Goal: Transaction & Acquisition: Purchase product/service

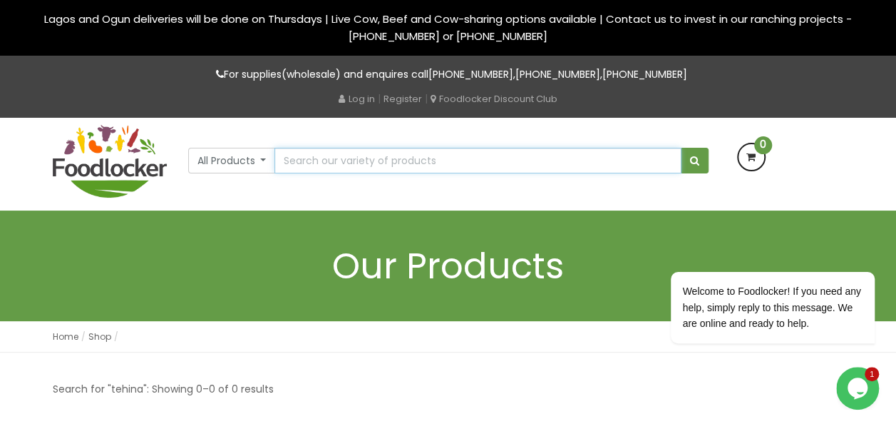
click at [300, 160] on input "text" at bounding box center [478, 161] width 407 height 26
type input "franks"
click at [681, 148] on button "submit" at bounding box center [695, 161] width 28 height 26
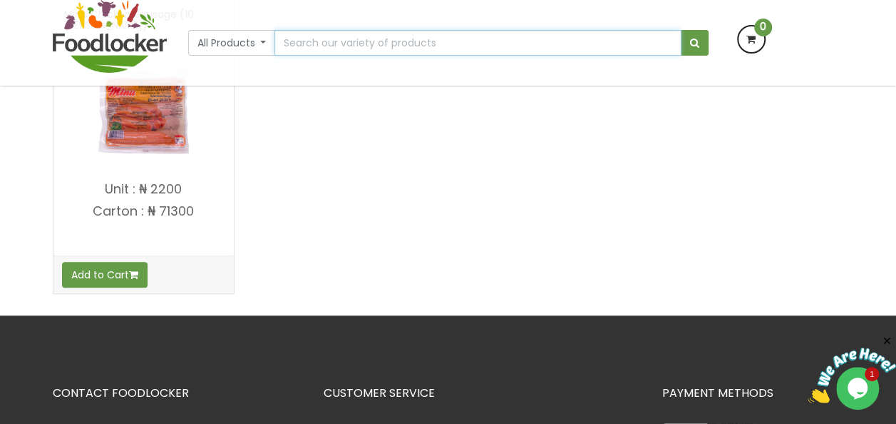
click at [320, 44] on input "text" at bounding box center [478, 43] width 407 height 26
type input "sausages"
click at [681, 30] on button "submit" at bounding box center [695, 43] width 28 height 26
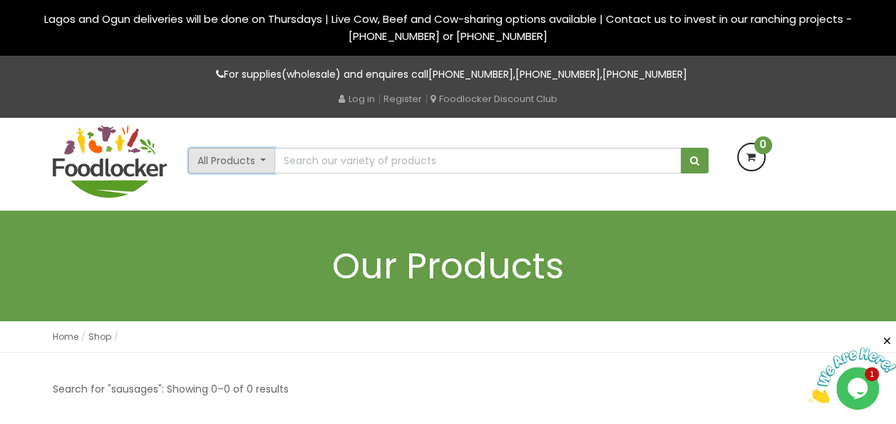
click at [265, 163] on button "All Products" at bounding box center [232, 161] width 88 height 26
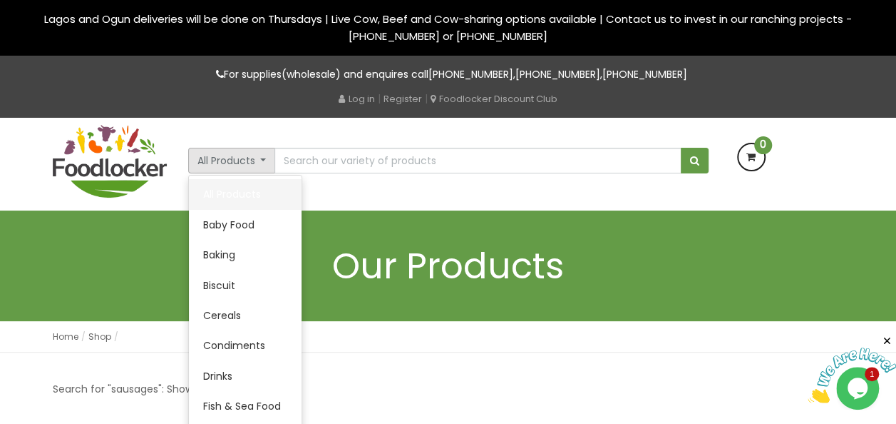
click at [240, 198] on link "All Products" at bounding box center [245, 194] width 113 height 30
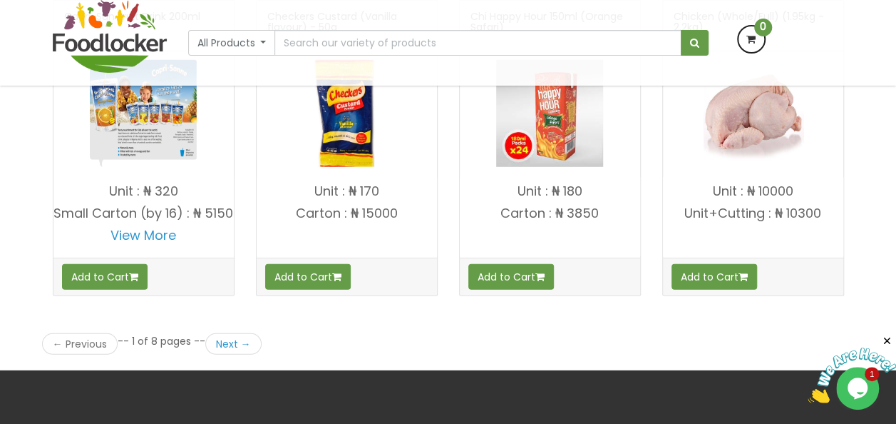
scroll to position [2082, 0]
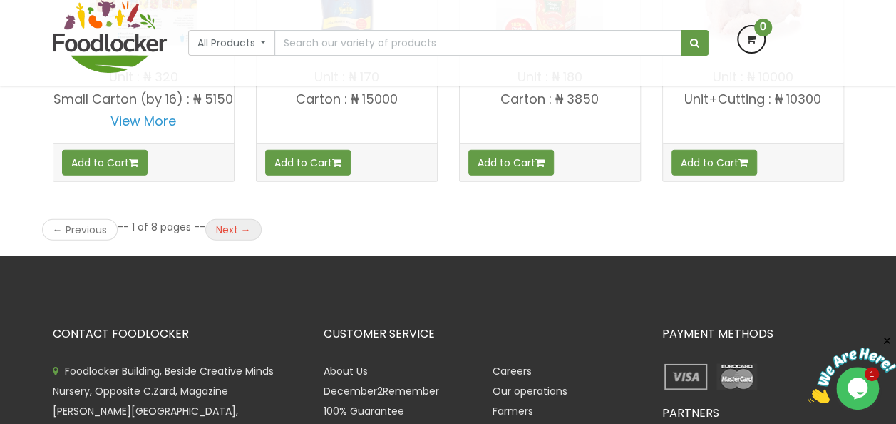
click at [224, 222] on link "Next →" at bounding box center [233, 229] width 56 height 21
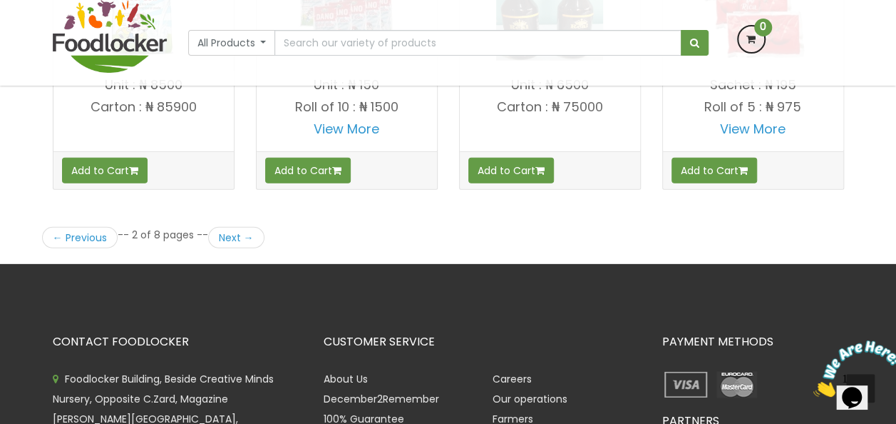
scroll to position [2111, 0]
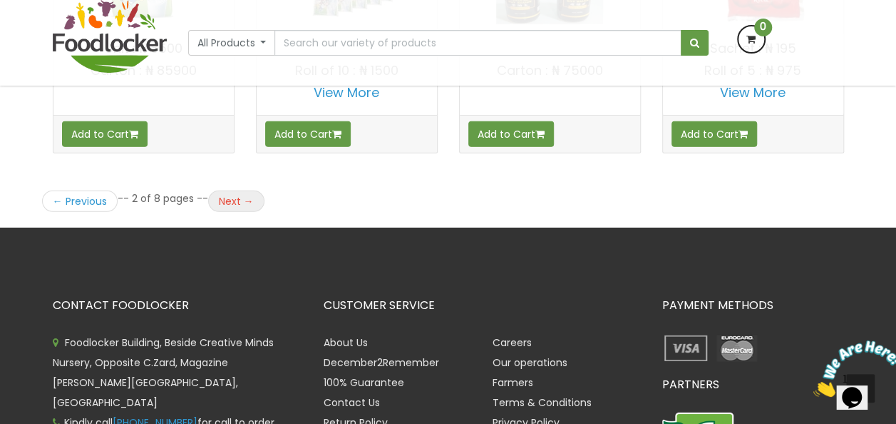
click at [234, 190] on link "Next →" at bounding box center [236, 200] width 56 height 21
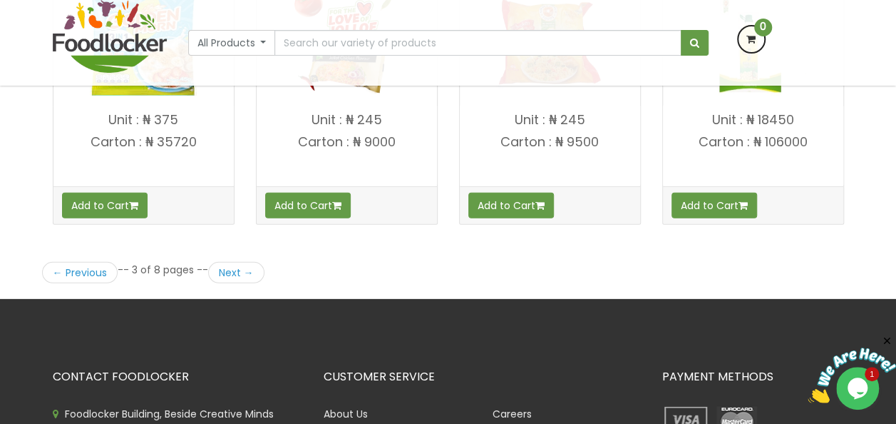
scroll to position [2111, 0]
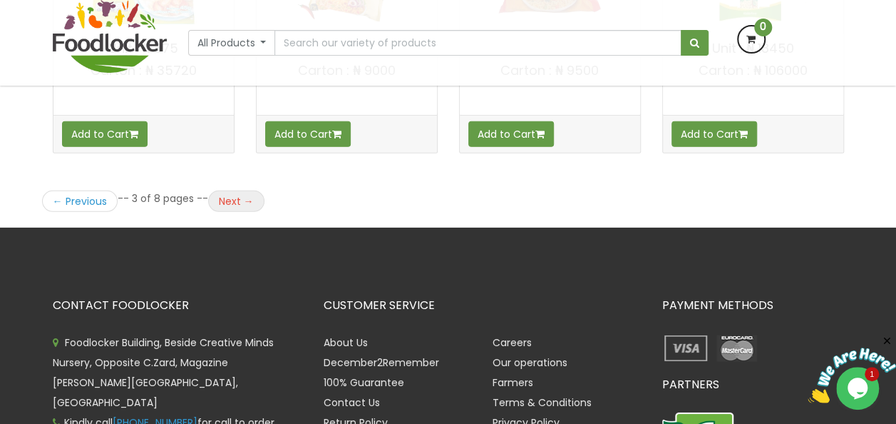
drag, startPoint x: 0, startPoint y: 0, endPoint x: 234, endPoint y: 188, distance: 300.3
click at [234, 190] on link "Next →" at bounding box center [236, 200] width 56 height 21
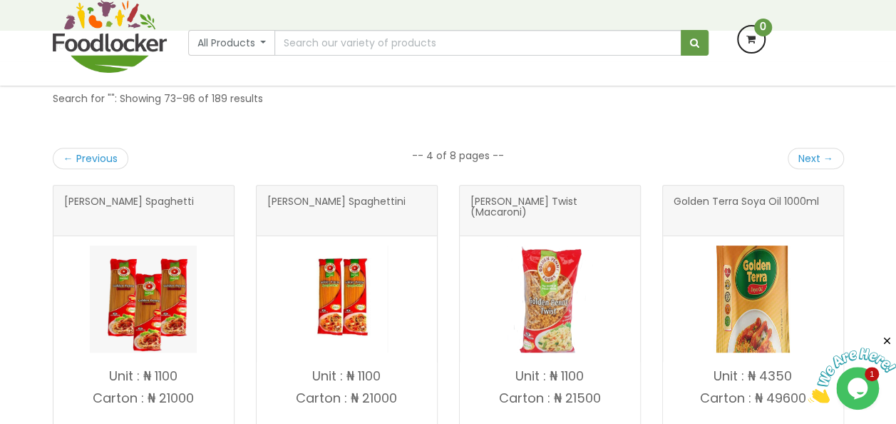
scroll to position [257, 0]
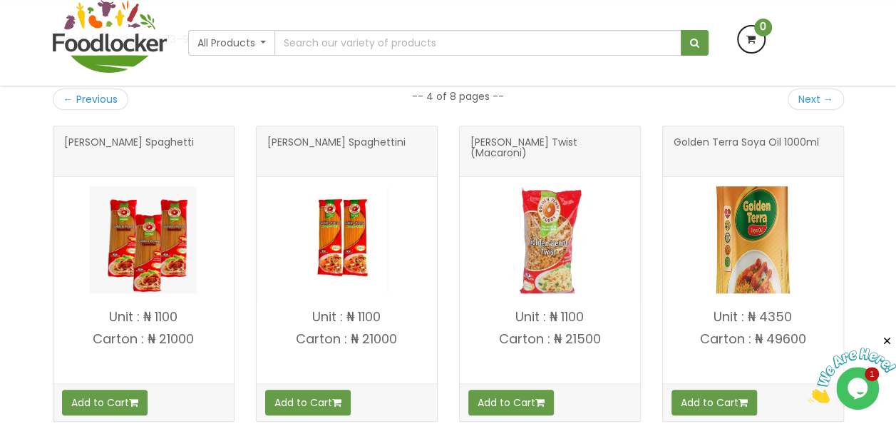
click at [545, 246] on img at bounding box center [549, 239] width 107 height 107
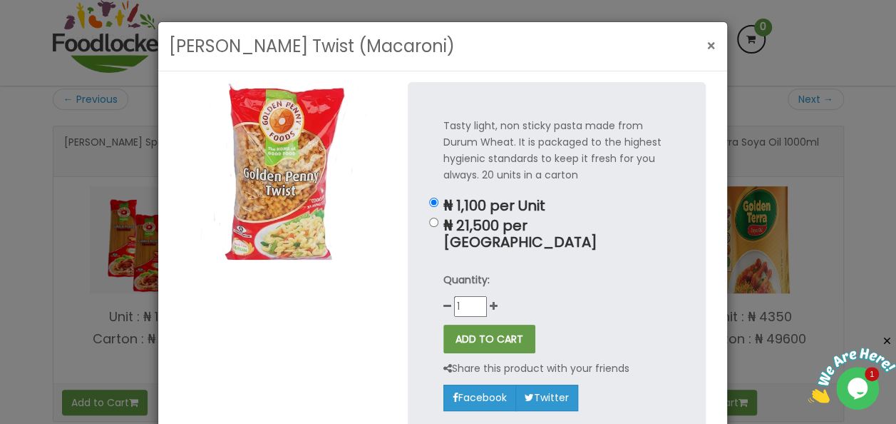
click at [707, 46] on span "×" at bounding box center [712, 46] width 10 height 21
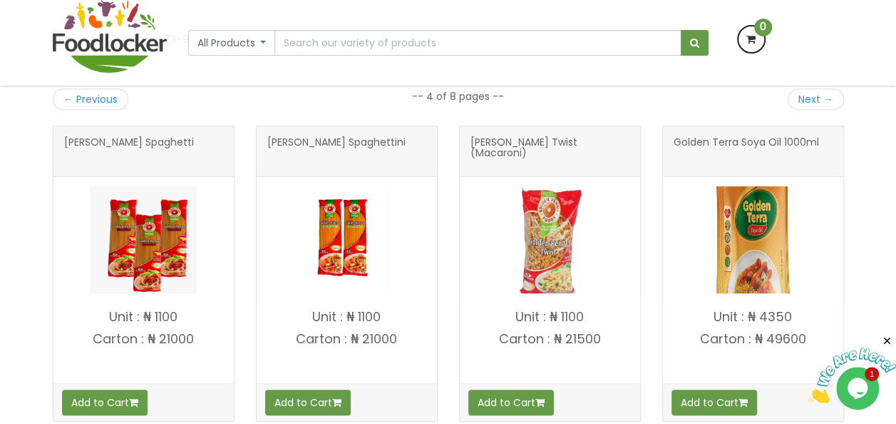
click at [441, 265] on div "Golden Penny Spaghettini Add to Cart" at bounding box center [346, 284] width 203 height 317
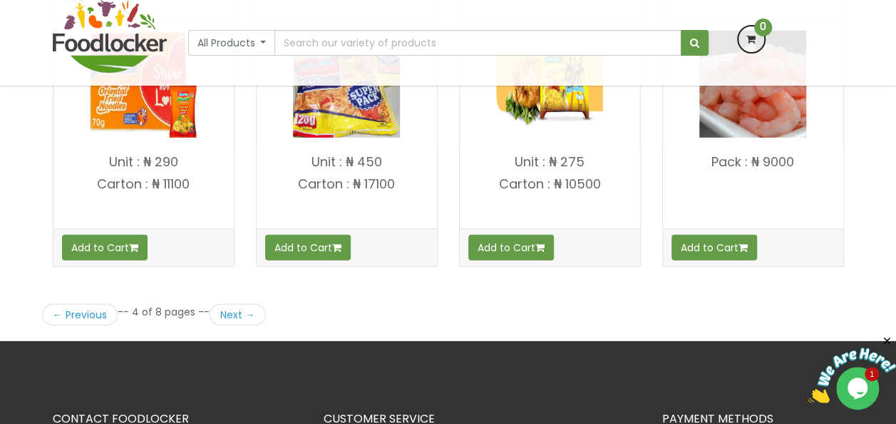
scroll to position [2054, 0]
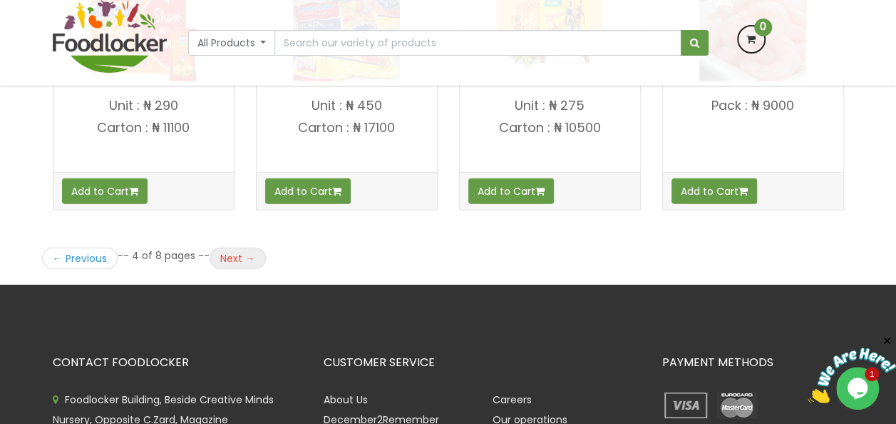
click at [228, 250] on link "Next →" at bounding box center [238, 257] width 56 height 21
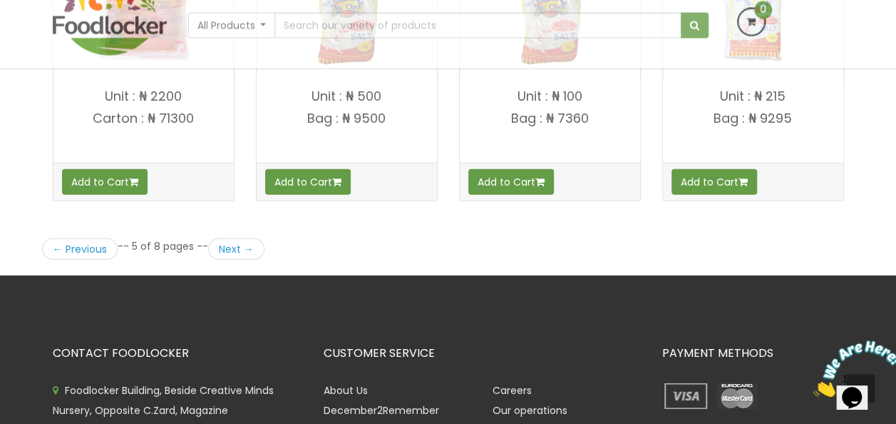
scroll to position [2140, 0]
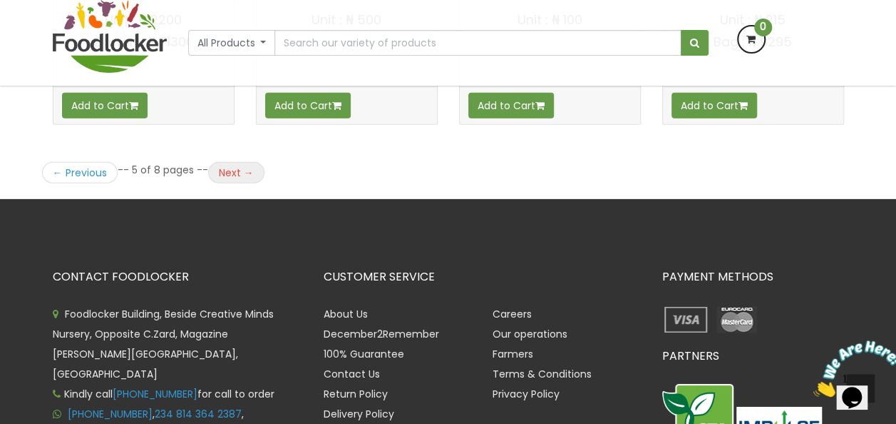
click at [223, 162] on link "Next →" at bounding box center [236, 172] width 56 height 21
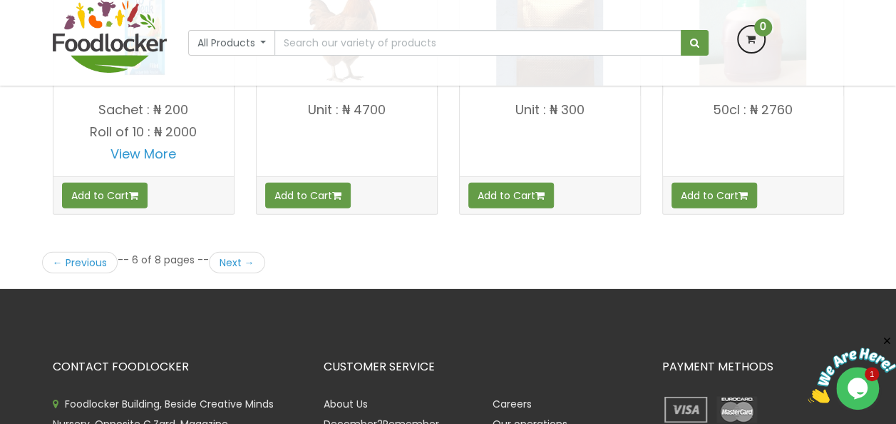
scroll to position [2082, 0]
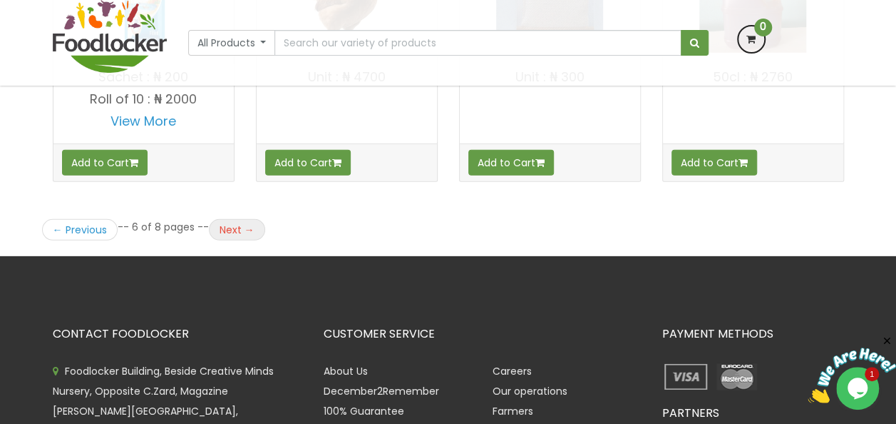
click at [230, 225] on link "Next →" at bounding box center [237, 229] width 56 height 21
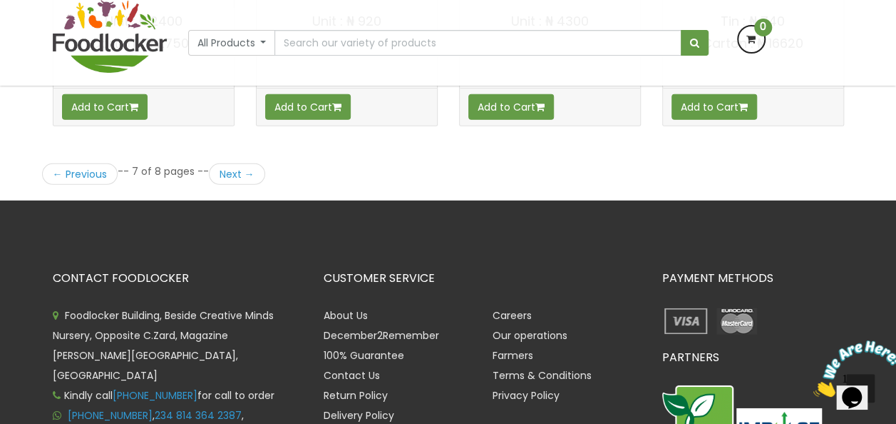
scroll to position [2140, 0]
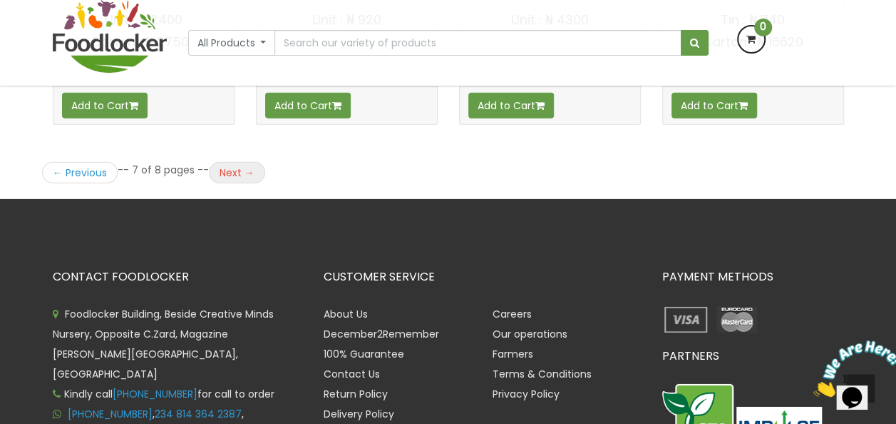
click at [228, 165] on link "Next →" at bounding box center [237, 172] width 56 height 21
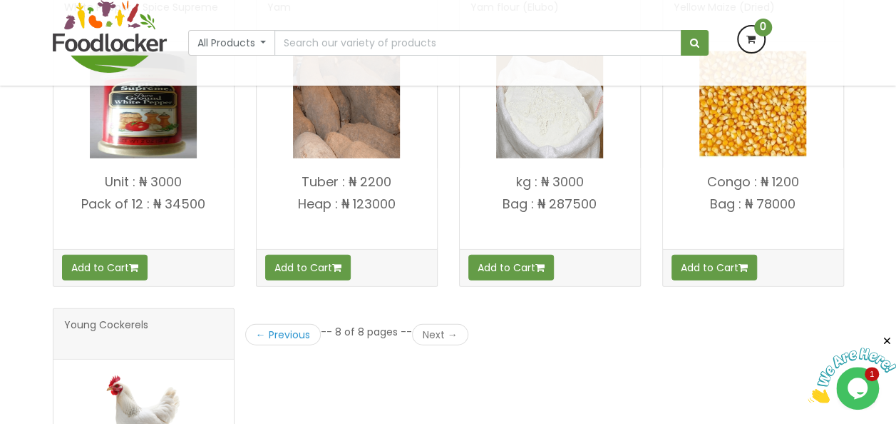
scroll to position [1797, 0]
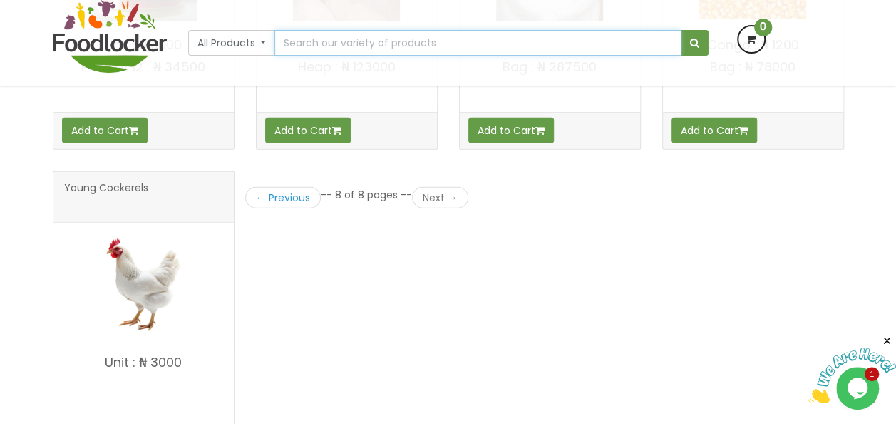
click at [320, 50] on input "text" at bounding box center [478, 43] width 407 height 26
type input "flour"
click at [681, 30] on button "submit" at bounding box center [695, 43] width 28 height 26
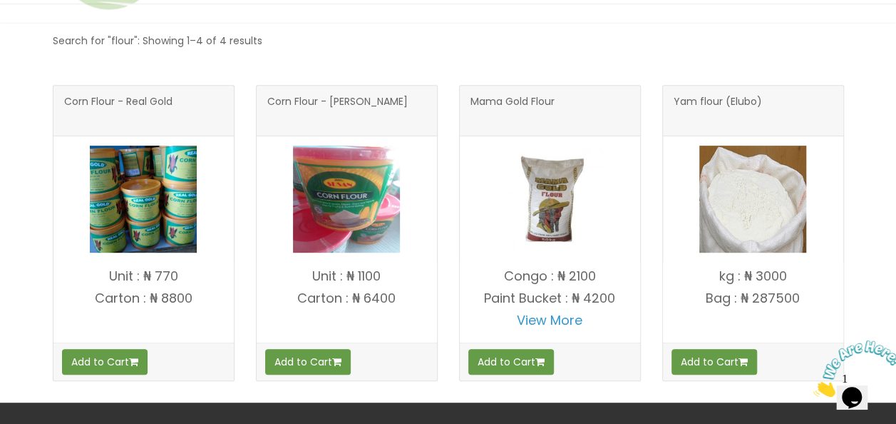
scroll to position [257, 0]
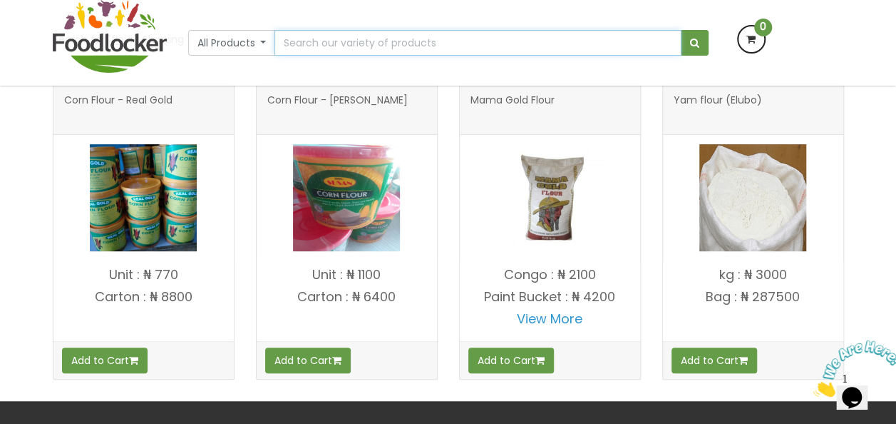
click at [314, 45] on input "text" at bounding box center [478, 43] width 407 height 26
type input "Minu Chicken Sausage (10 [PERSON_NAME])"
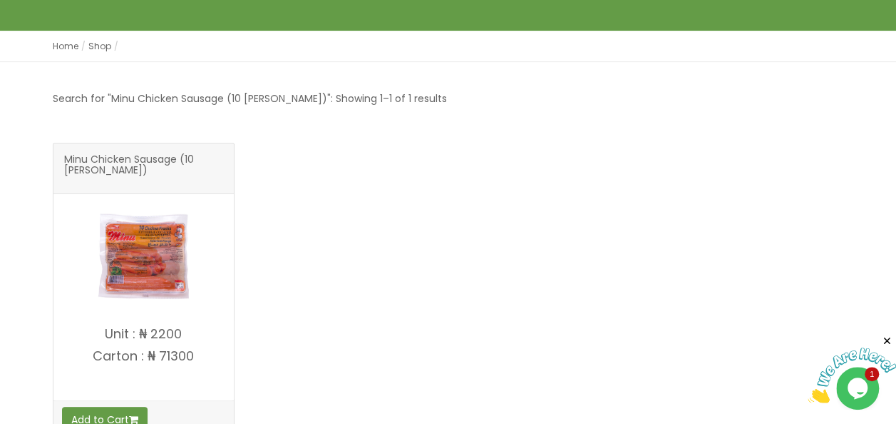
scroll to position [257, 0]
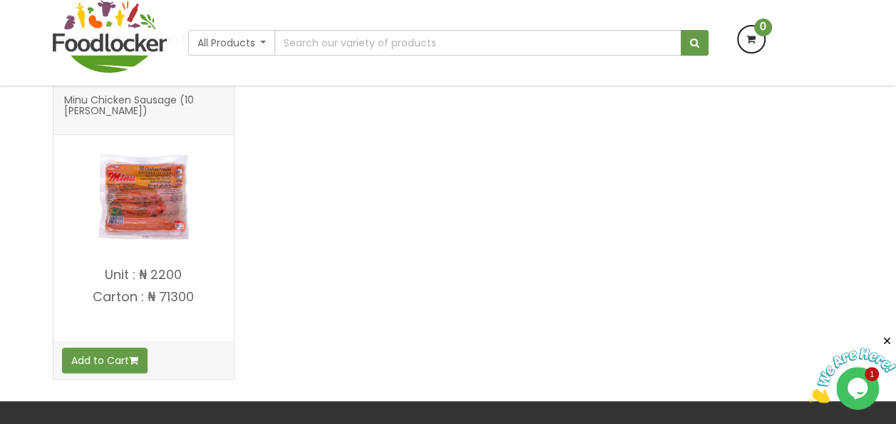
click at [150, 196] on img at bounding box center [143, 197] width 107 height 107
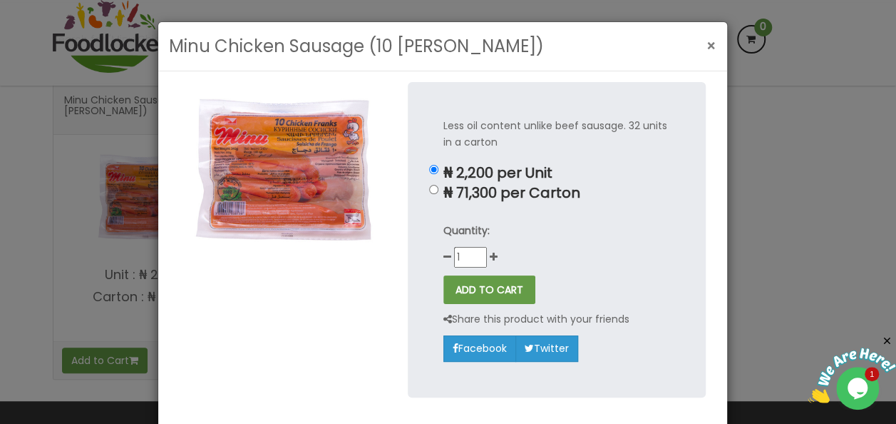
click at [707, 46] on span "×" at bounding box center [712, 46] width 10 height 21
